Goal: Find specific page/section: Find specific page/section

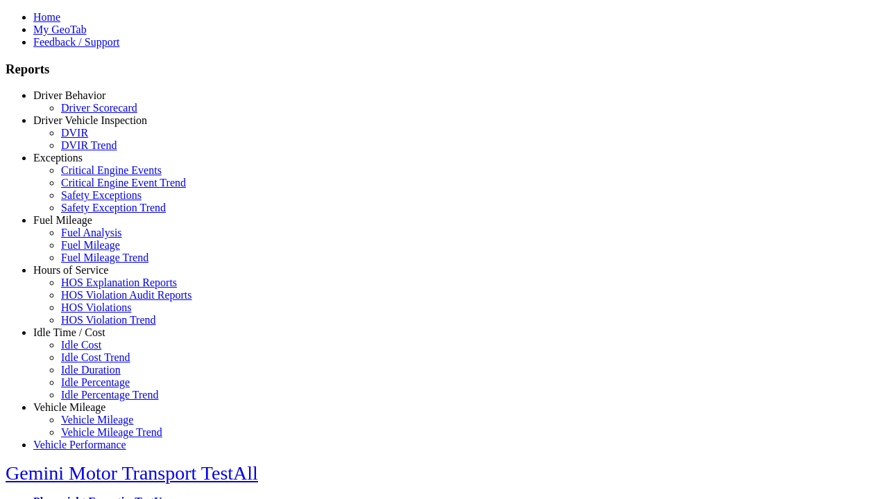
click at [80, 338] on link "Idle Time / Cost" at bounding box center [69, 333] width 72 height 12
click at [90, 389] on link "Idle Percentage Trend" at bounding box center [109, 395] width 97 height 12
select select "**"
